Goal: Navigation & Orientation: Find specific page/section

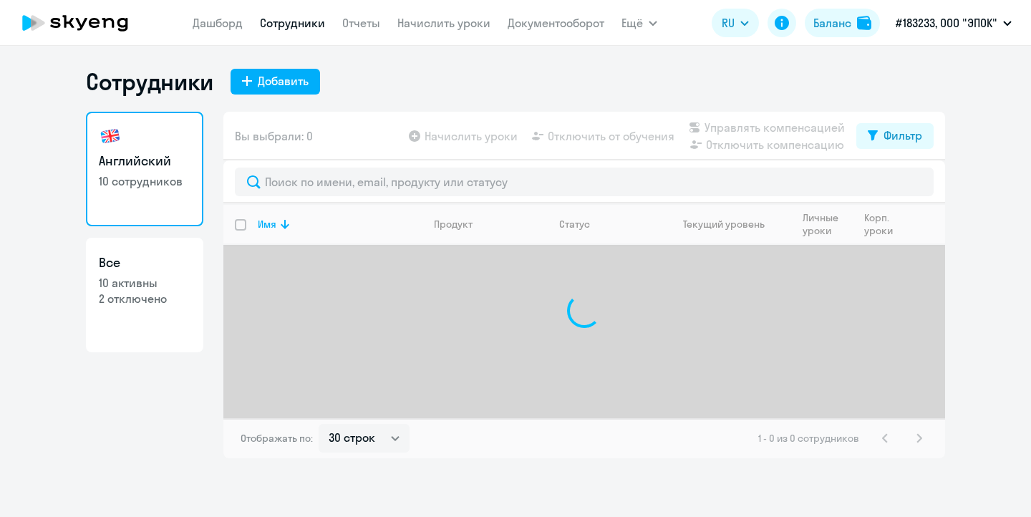
select select "30"
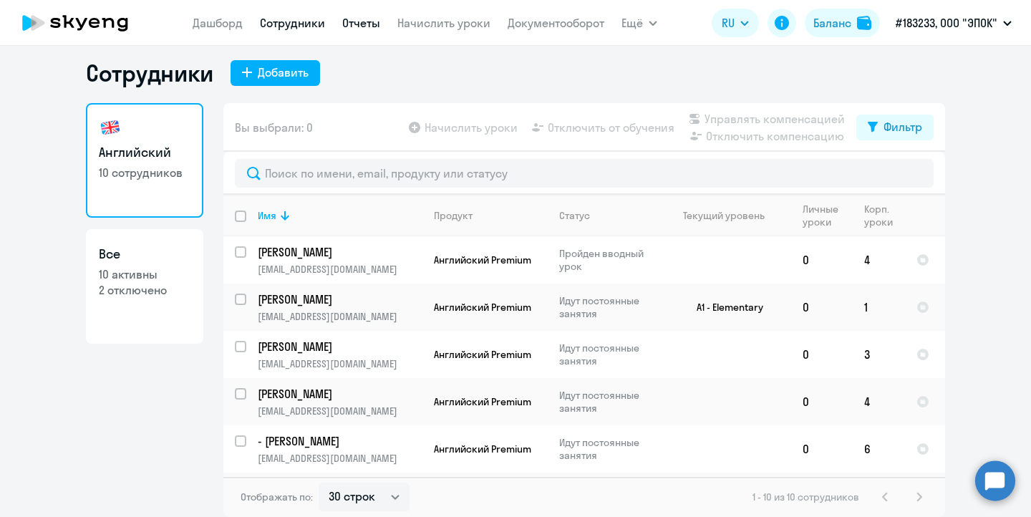
click at [354, 23] on link "Отчеты" at bounding box center [361, 23] width 38 height 14
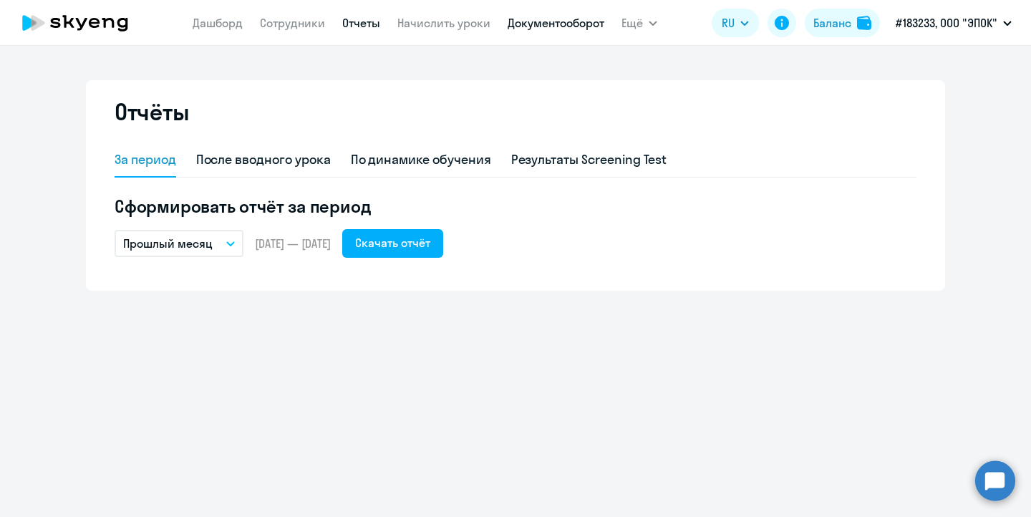
click at [552, 29] on link "Документооборот" at bounding box center [556, 23] width 97 height 14
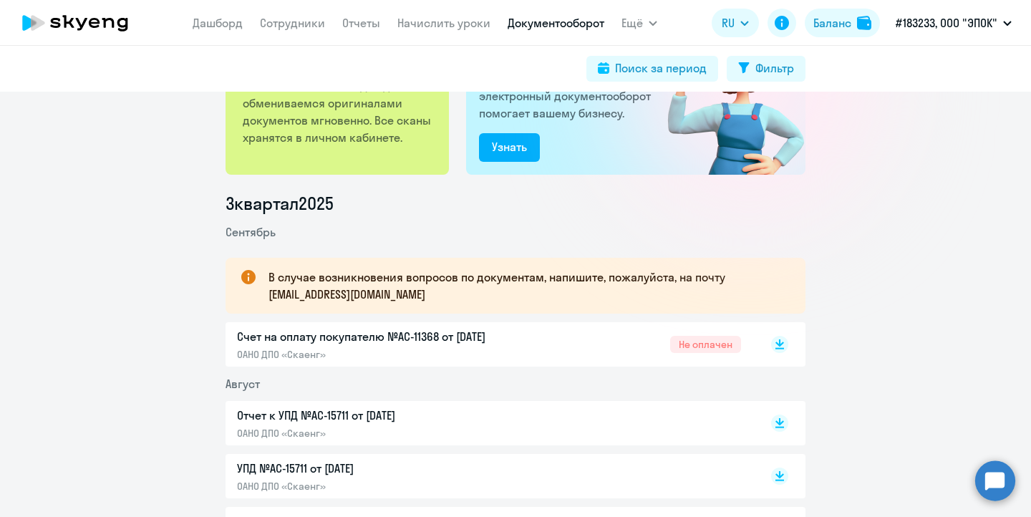
scroll to position [104, 0]
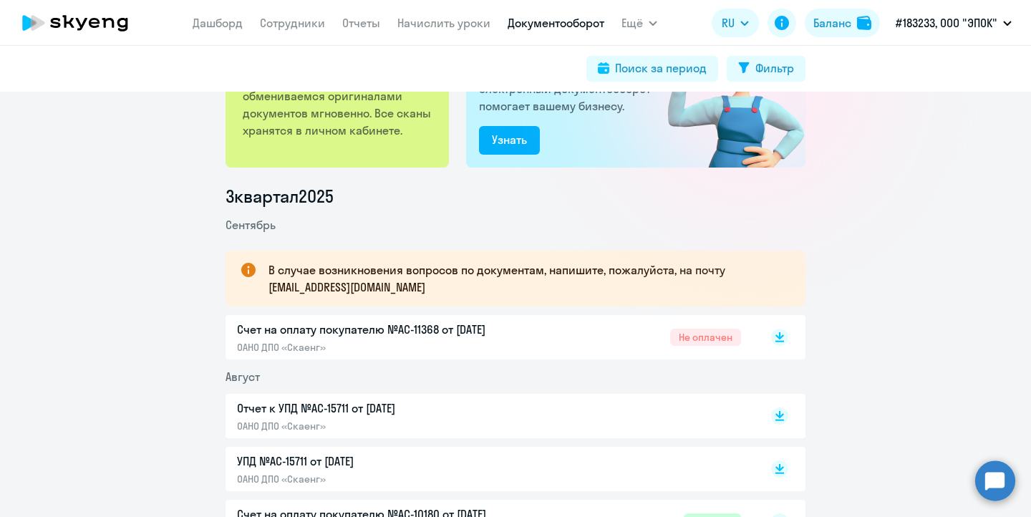
click at [506, 333] on p "Счет на оплату покупателю №AC-11368 от [DATE]" at bounding box center [387, 329] width 301 height 17
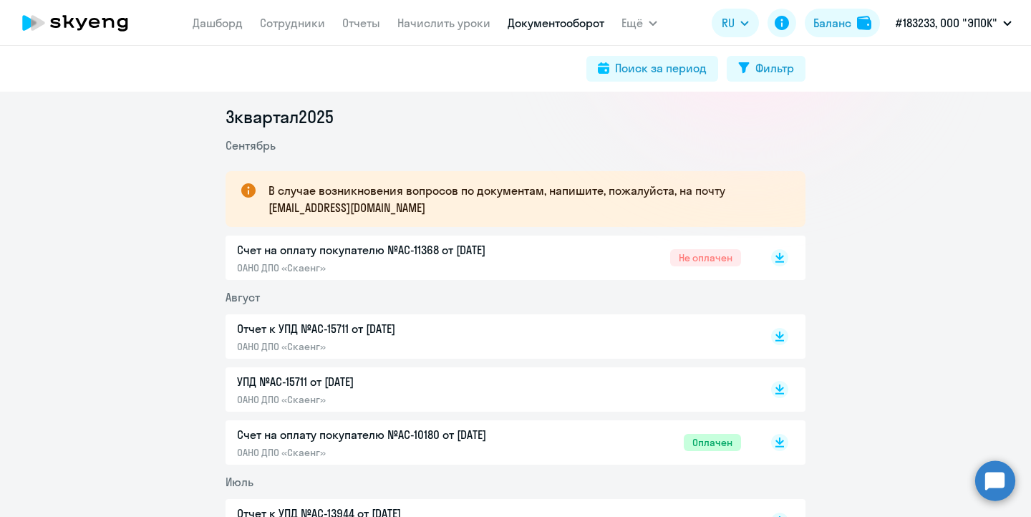
scroll to position [189, 0]
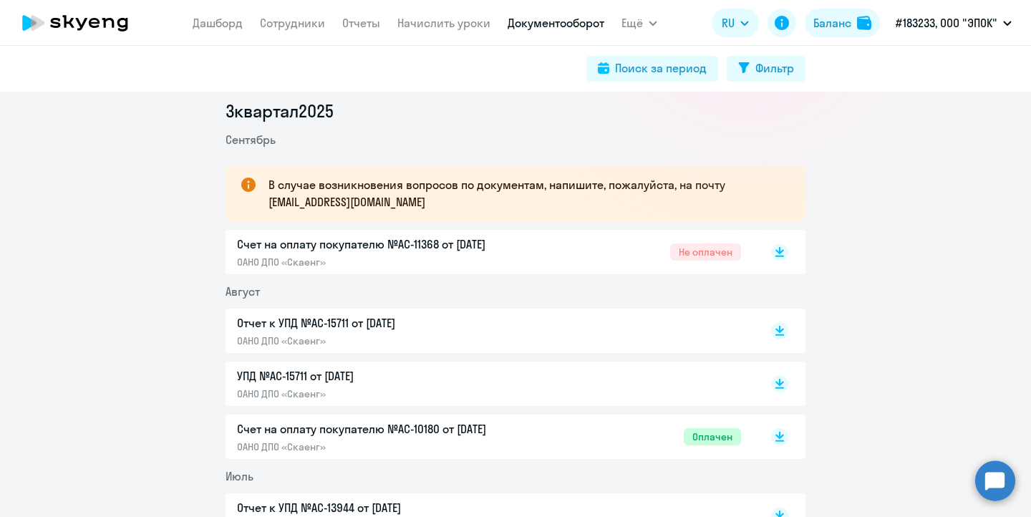
click at [552, 431] on div "Счет на оплату покупателю №AC-10180 от [DATE] ОАНО ДПО «Скаенг» Оплачен" at bounding box center [489, 436] width 504 height 33
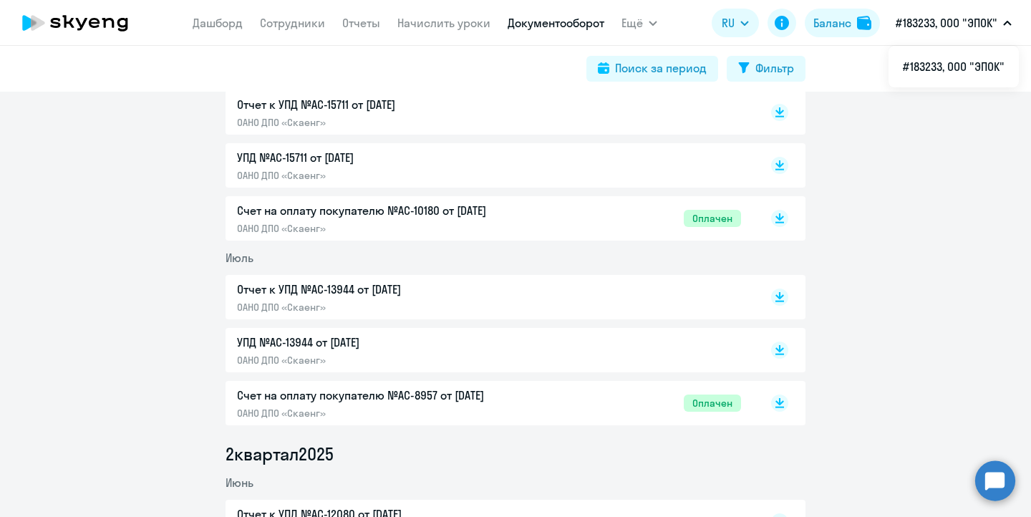
scroll to position [415, 0]
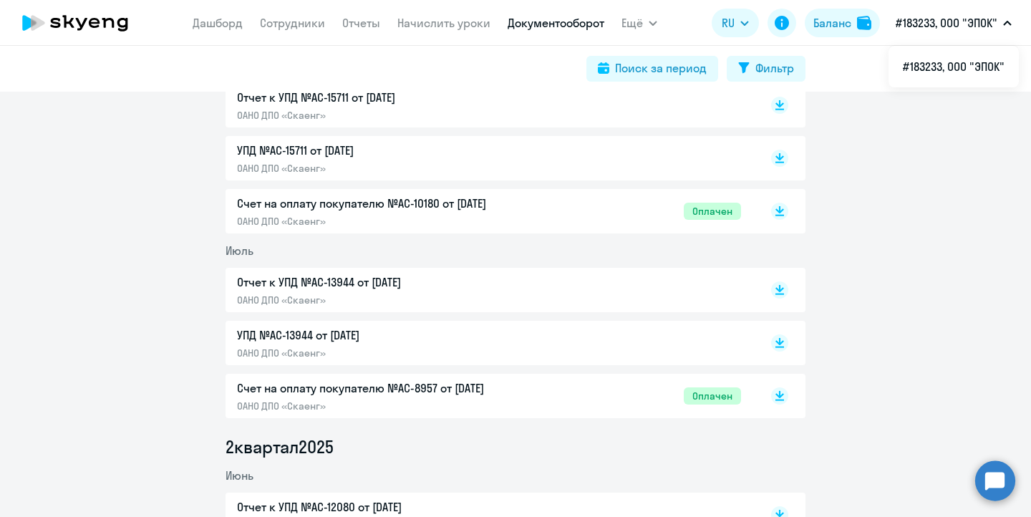
click at [623, 403] on div "Счет на оплату покупателю №AC-8957 от [DATE] ОАНО ДПО «Скаенг» Оплачен" at bounding box center [489, 396] width 504 height 33
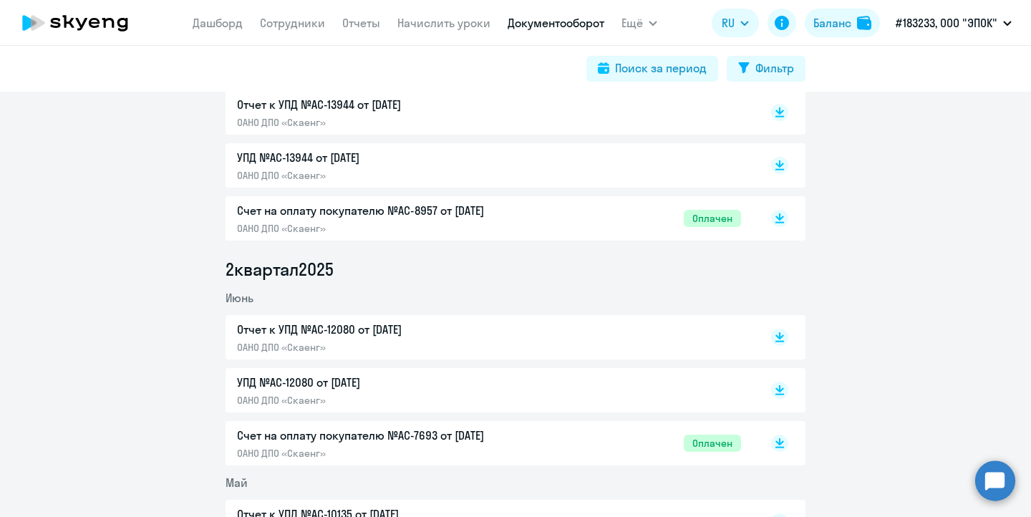
scroll to position [613, 0]
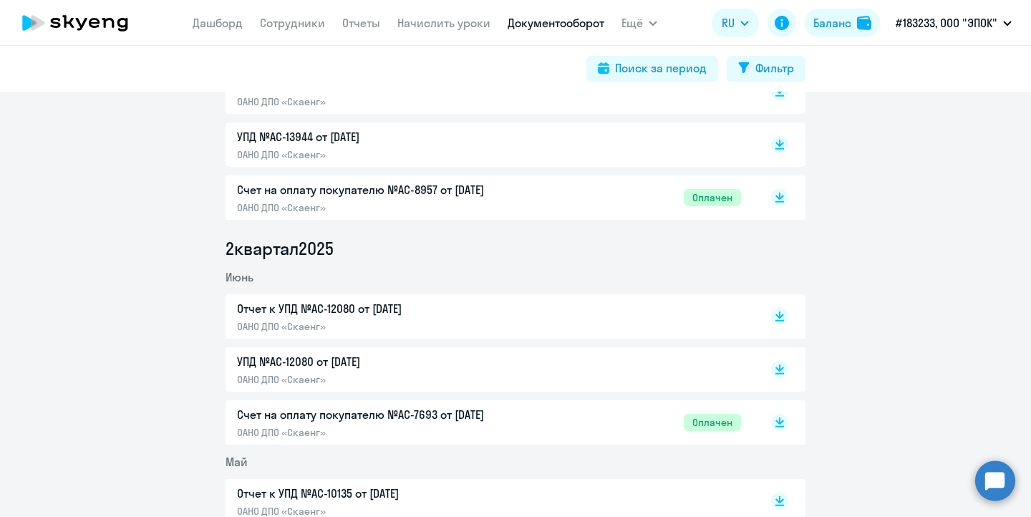
click at [589, 424] on div "Счет на оплату покупателю №AC-7693 от [DATE] ОАНО ДПО «Скаенг» Оплачен" at bounding box center [489, 422] width 504 height 33
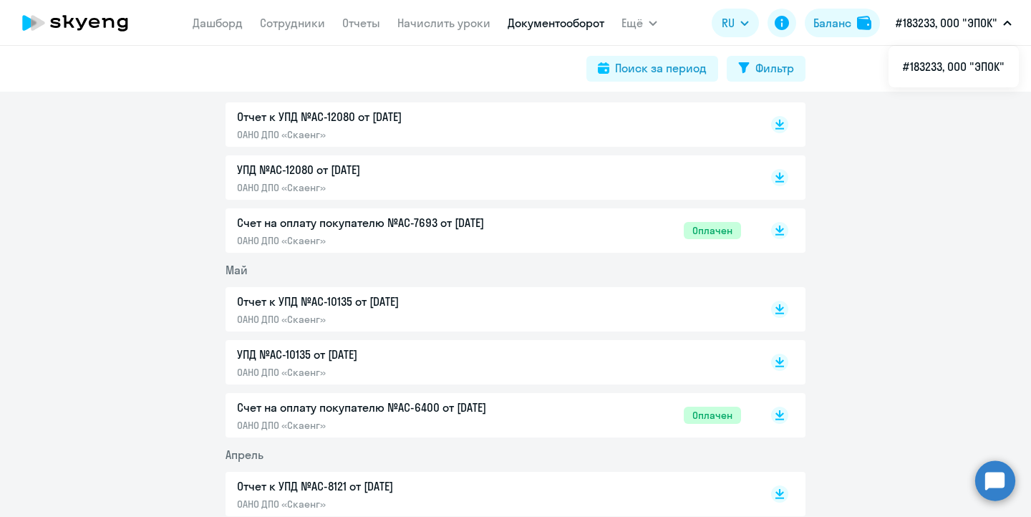
scroll to position [814, 0]
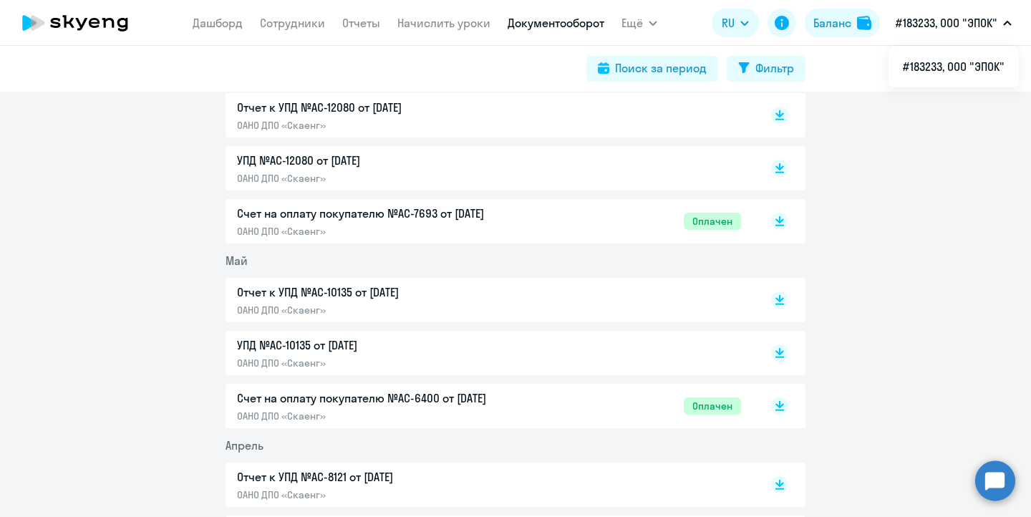
click at [584, 393] on div "Счет на оплату покупателю №AC-6400 от [DATE] ОАНО ДПО «Скаенг» Оплачен" at bounding box center [489, 406] width 504 height 33
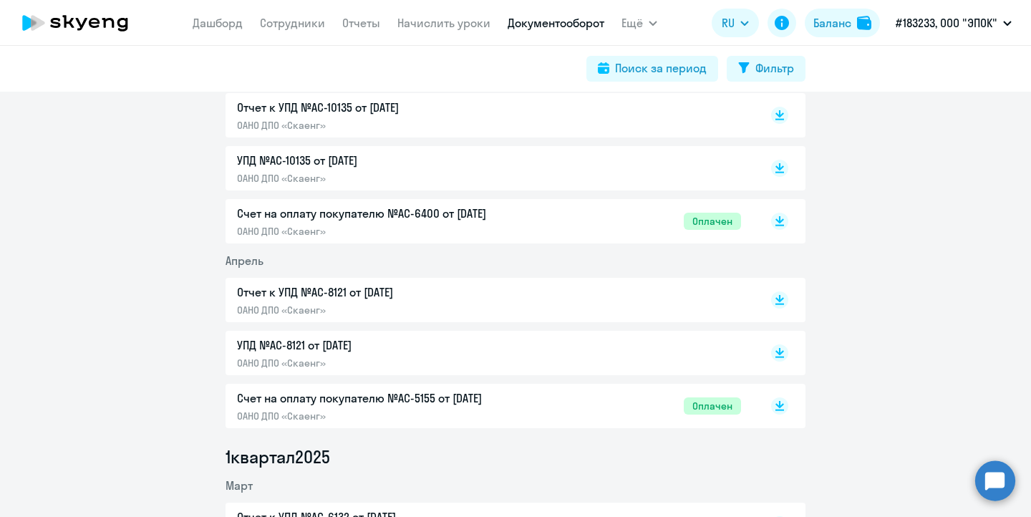
scroll to position [1003, 0]
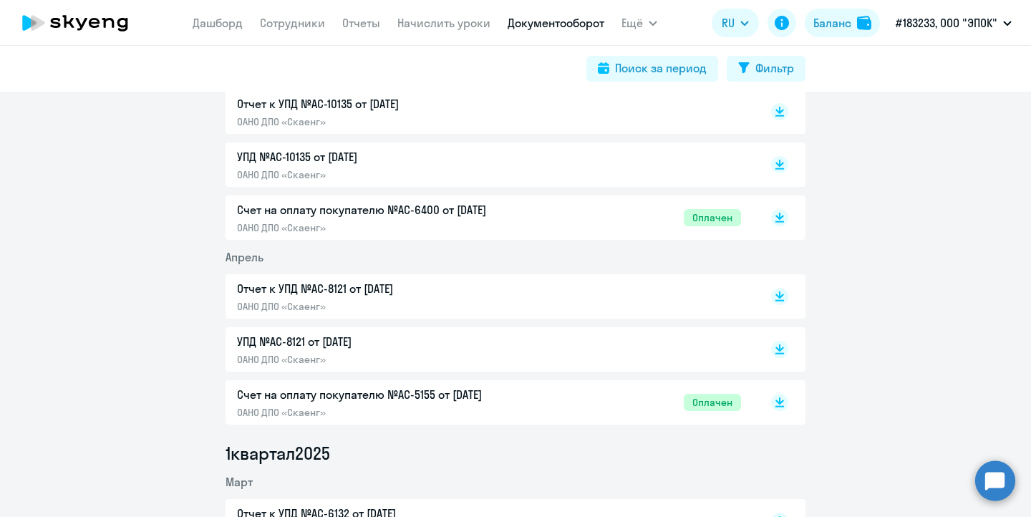
click at [594, 402] on div "Счет на оплату покупателю №AC-5155 от [DATE] ОАНО ДПО «Скаенг» Оплачен" at bounding box center [489, 402] width 504 height 33
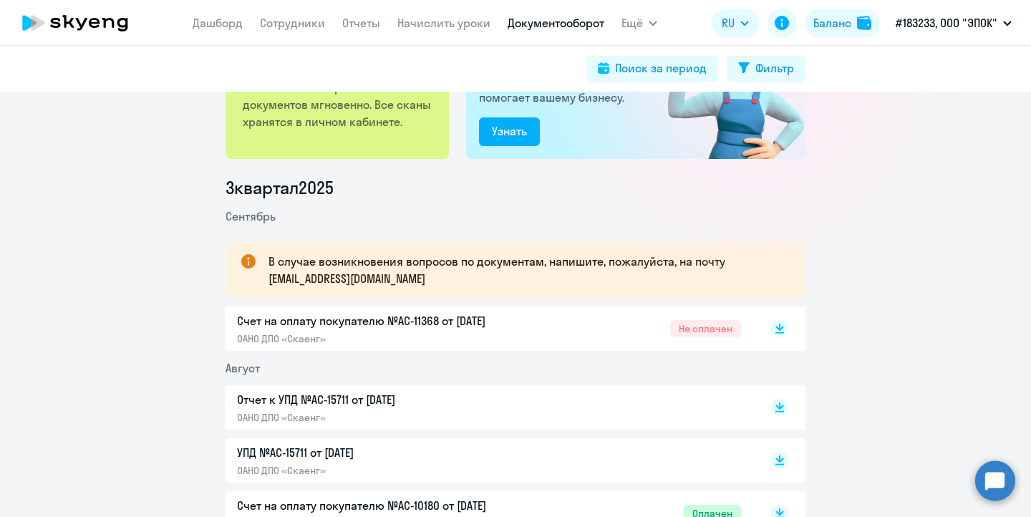
scroll to position [0, 0]
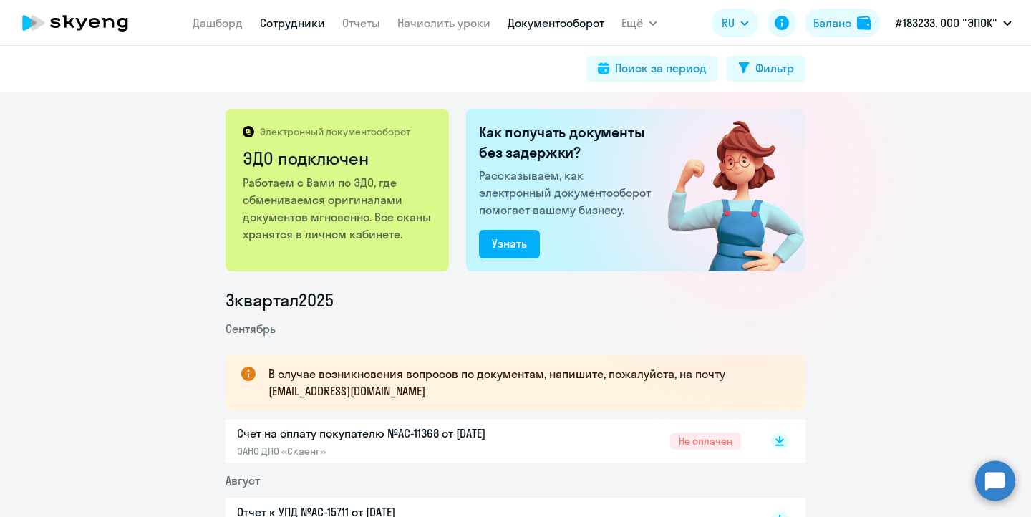
click at [279, 23] on link "Сотрудники" at bounding box center [292, 23] width 65 height 14
select select "30"
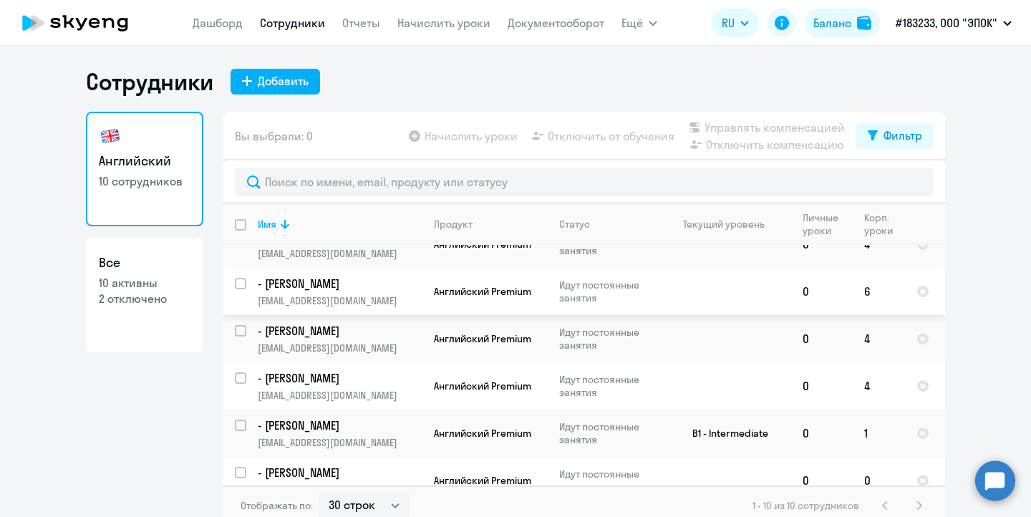
scroll to position [228, 0]
